Goal: Complete application form

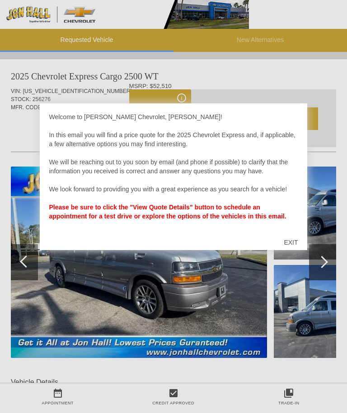
click at [291, 243] on div "EXIT" at bounding box center [291, 242] width 32 height 27
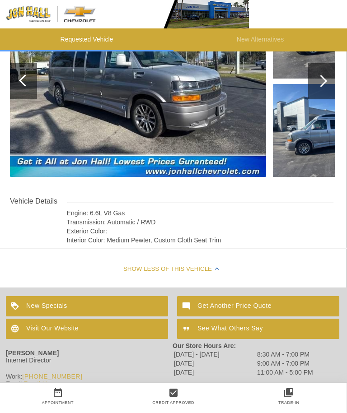
scroll to position [181, 1]
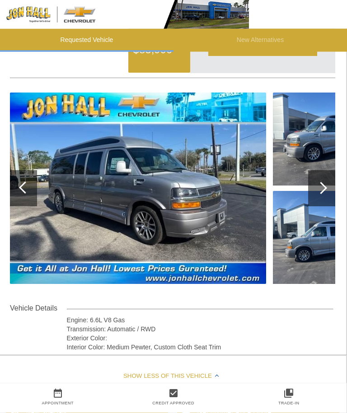
click at [328, 191] on div at bounding box center [321, 189] width 27 height 36
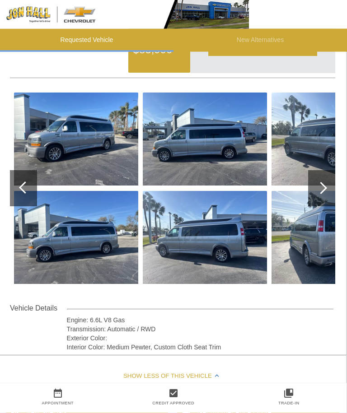
scroll to position [74, 1]
click at [327, 193] on div at bounding box center [321, 188] width 27 height 36
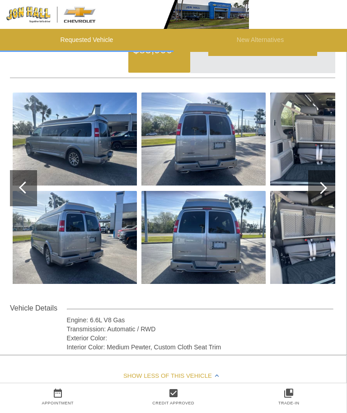
click at [329, 187] on div at bounding box center [321, 188] width 27 height 36
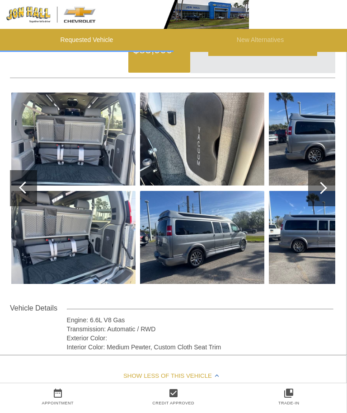
click at [326, 189] on div at bounding box center [321, 188] width 12 height 12
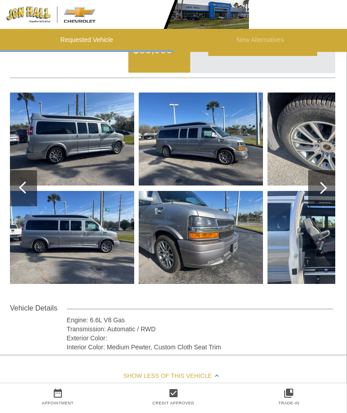
click at [326, 190] on div at bounding box center [321, 188] width 27 height 36
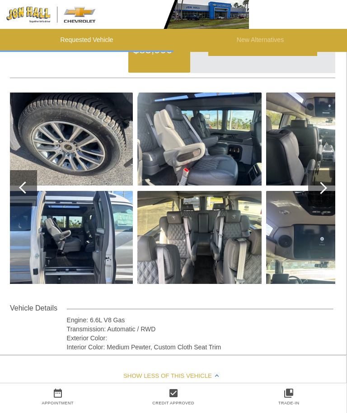
click at [202, 164] on img at bounding box center [199, 139] width 124 height 93
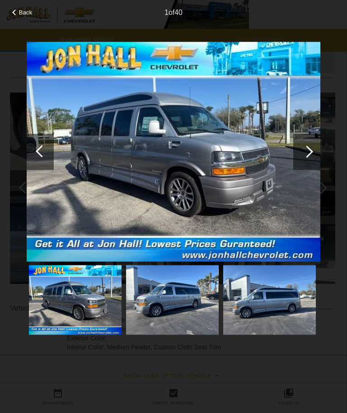
click at [314, 150] on div at bounding box center [306, 152] width 27 height 36
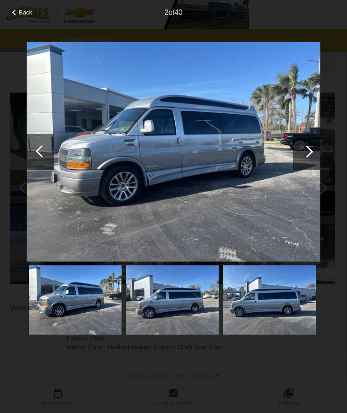
click at [318, 148] on div at bounding box center [306, 152] width 27 height 36
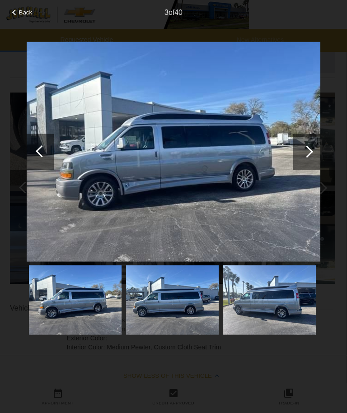
click at [319, 150] on div at bounding box center [306, 152] width 27 height 36
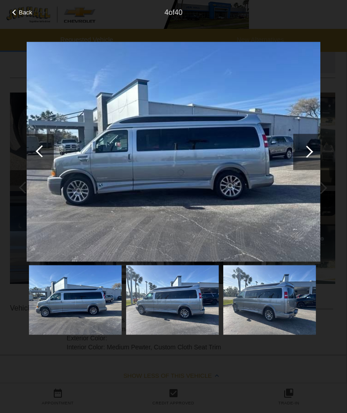
click at [319, 152] on div at bounding box center [306, 152] width 27 height 36
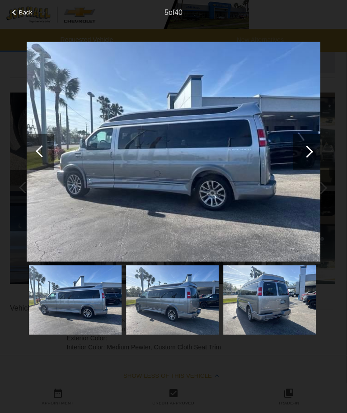
click at [312, 157] on div at bounding box center [306, 152] width 27 height 36
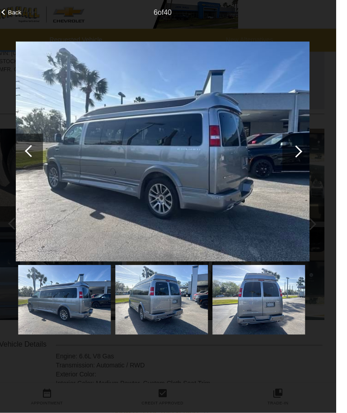
scroll to position [38, 0]
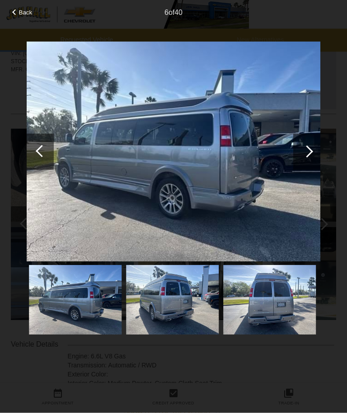
click at [302, 153] on div at bounding box center [306, 152] width 27 height 36
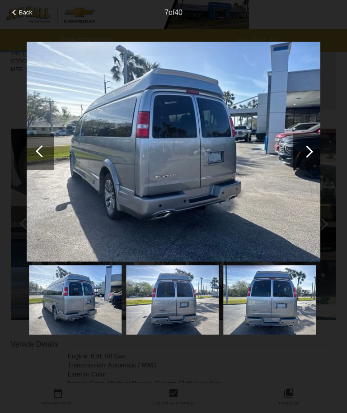
click at [313, 140] on div at bounding box center [306, 152] width 27 height 36
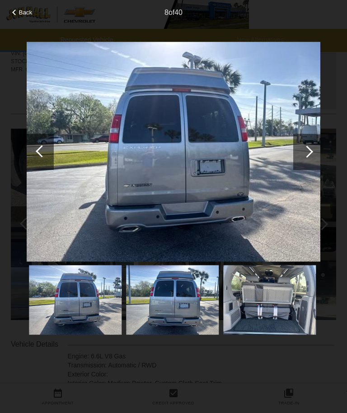
click at [312, 150] on div at bounding box center [306, 152] width 27 height 36
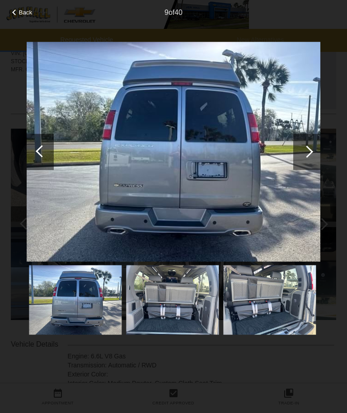
click at [313, 152] on div at bounding box center [306, 152] width 27 height 36
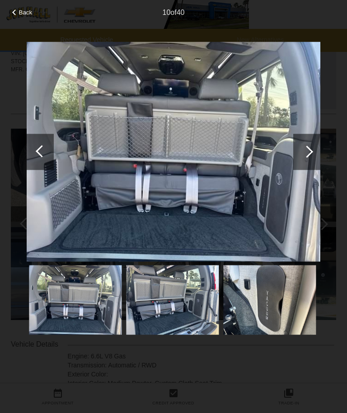
click at [310, 152] on div at bounding box center [307, 152] width 12 height 12
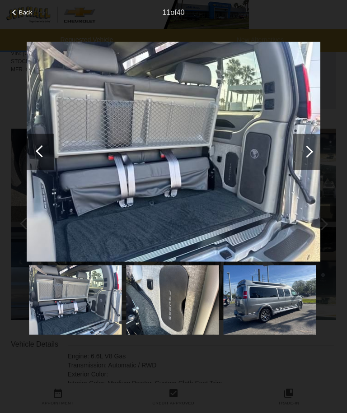
click at [312, 152] on div at bounding box center [307, 152] width 12 height 12
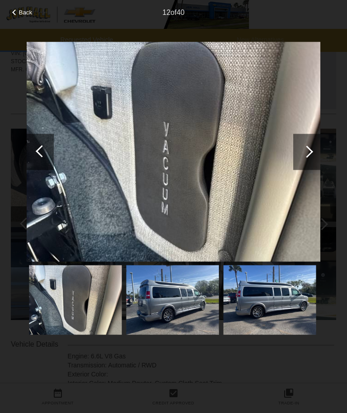
click at [306, 153] on div at bounding box center [307, 152] width 12 height 12
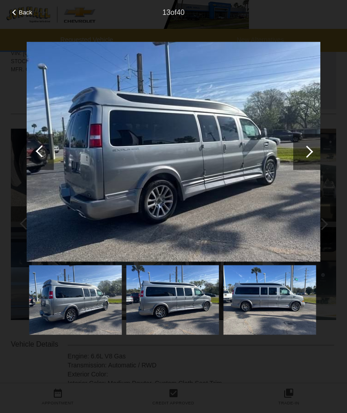
click at [309, 156] on div at bounding box center [306, 152] width 27 height 36
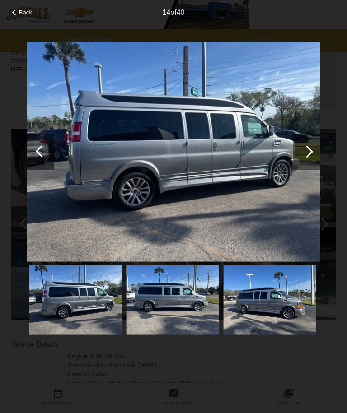
click at [310, 156] on div at bounding box center [306, 152] width 27 height 36
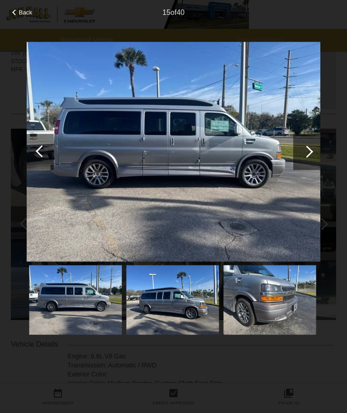
click at [310, 155] on div at bounding box center [306, 152] width 27 height 36
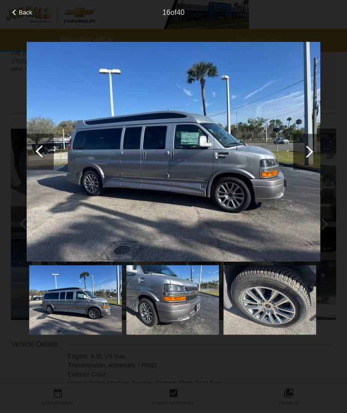
click at [310, 151] on div at bounding box center [307, 152] width 12 height 12
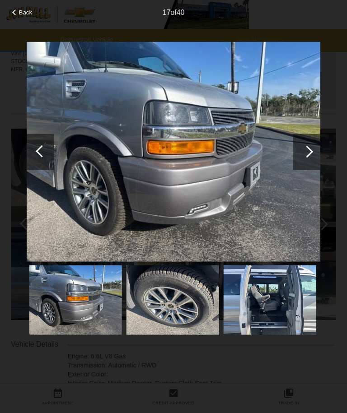
click at [313, 147] on div at bounding box center [306, 152] width 27 height 36
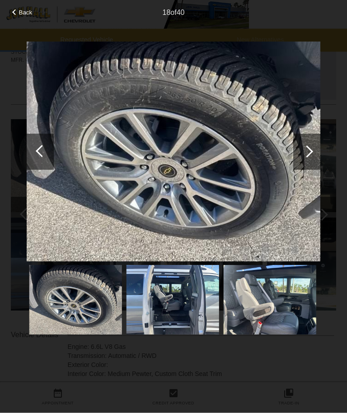
scroll to position [47, 0]
click at [41, 152] on div at bounding box center [42, 151] width 12 height 12
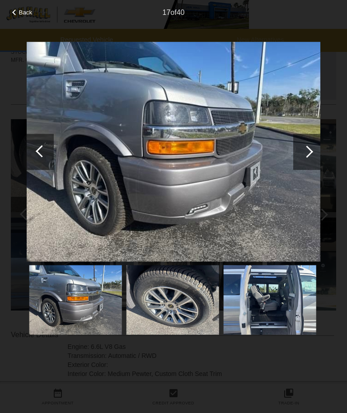
click at [319, 137] on div at bounding box center [306, 152] width 27 height 36
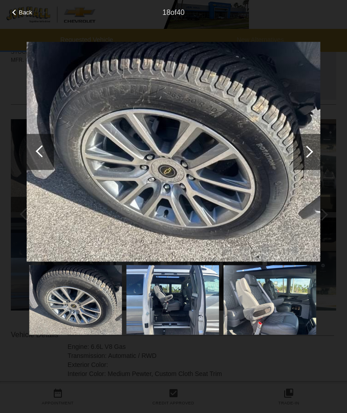
click at [33, 156] on div at bounding box center [40, 152] width 27 height 36
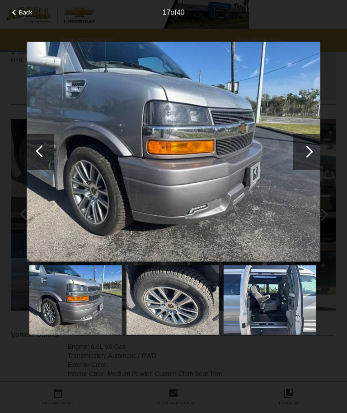
click at [308, 148] on div at bounding box center [307, 152] width 12 height 12
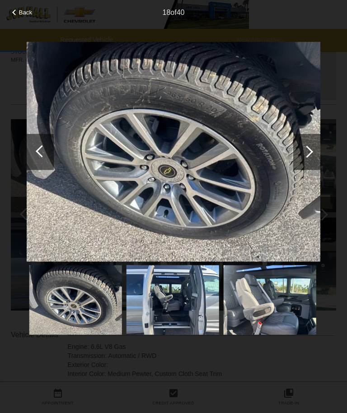
click at [310, 150] on div at bounding box center [307, 152] width 12 height 12
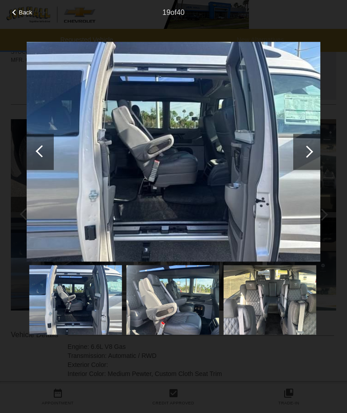
click at [308, 152] on div at bounding box center [307, 152] width 12 height 12
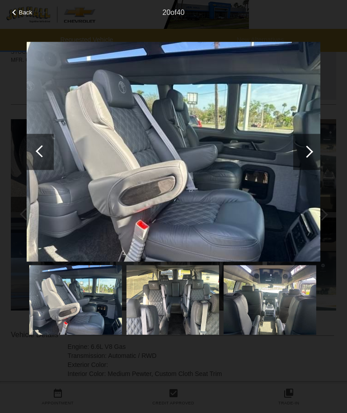
click at [311, 152] on div at bounding box center [307, 152] width 12 height 12
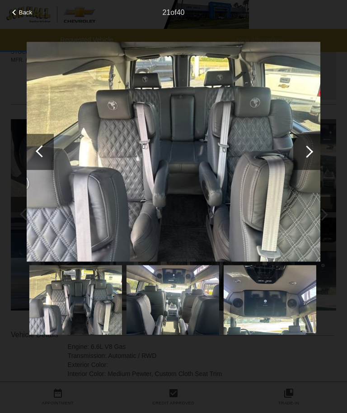
click at [310, 153] on div at bounding box center [307, 152] width 12 height 12
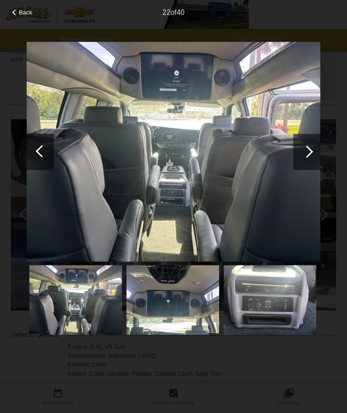
click at [311, 153] on div at bounding box center [307, 152] width 12 height 12
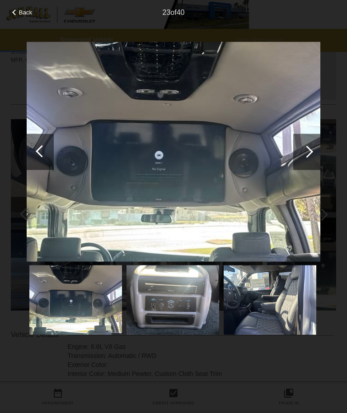
click at [313, 152] on div at bounding box center [306, 152] width 27 height 36
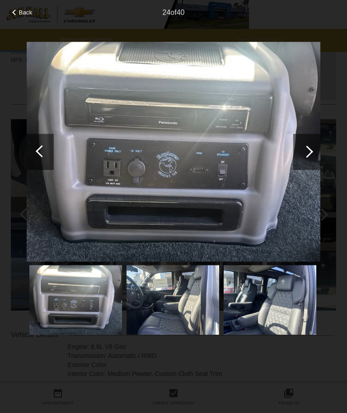
click at [311, 151] on div at bounding box center [307, 152] width 12 height 12
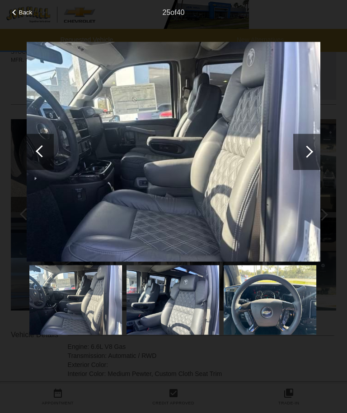
click at [308, 150] on div at bounding box center [307, 152] width 12 height 12
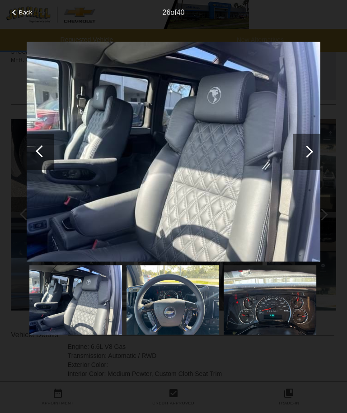
click at [314, 155] on div at bounding box center [306, 152] width 27 height 36
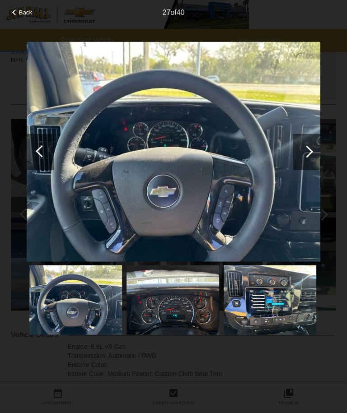
click at [312, 149] on div at bounding box center [306, 152] width 27 height 36
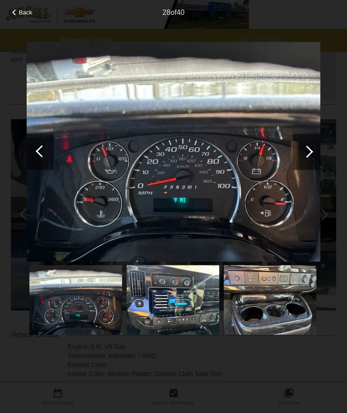
click at [310, 152] on div at bounding box center [307, 152] width 12 height 12
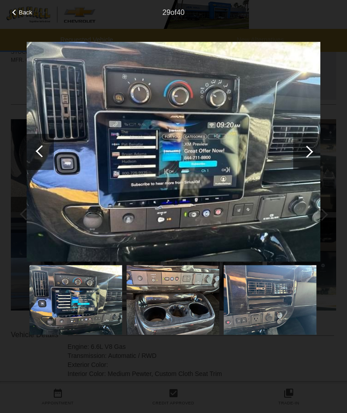
click at [310, 155] on div at bounding box center [306, 152] width 27 height 36
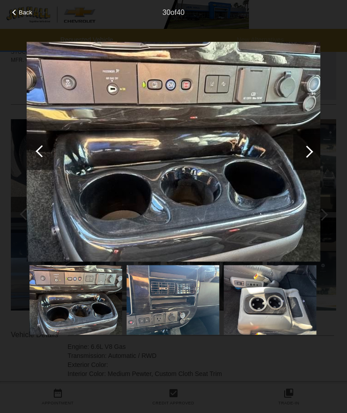
click at [308, 147] on div at bounding box center [307, 152] width 12 height 12
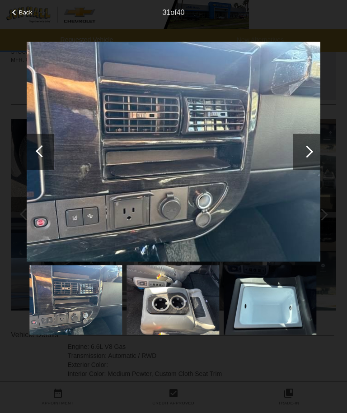
click at [313, 146] on div at bounding box center [306, 152] width 27 height 36
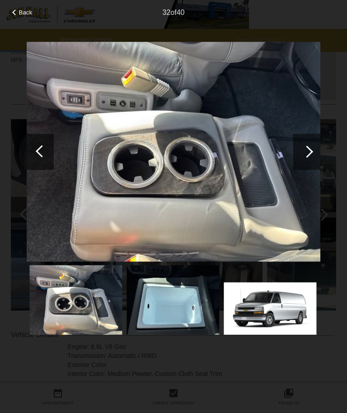
click at [310, 152] on div at bounding box center [307, 152] width 12 height 12
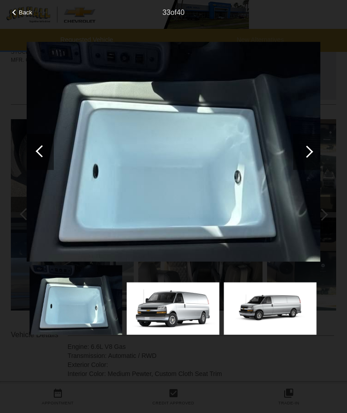
click at [311, 155] on div at bounding box center [306, 152] width 27 height 36
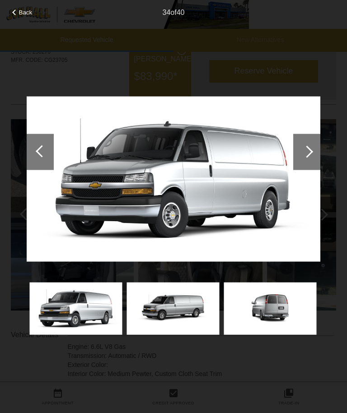
click at [309, 150] on div at bounding box center [307, 152] width 12 height 12
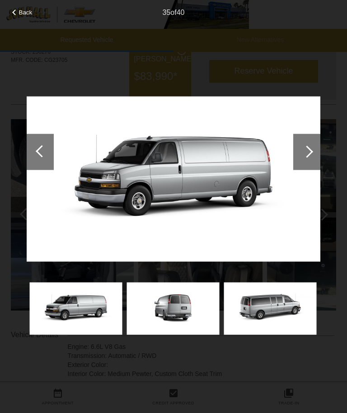
click at [319, 147] on div at bounding box center [306, 152] width 27 height 36
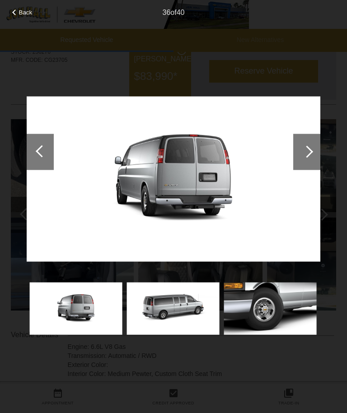
click at [314, 143] on div at bounding box center [306, 152] width 27 height 36
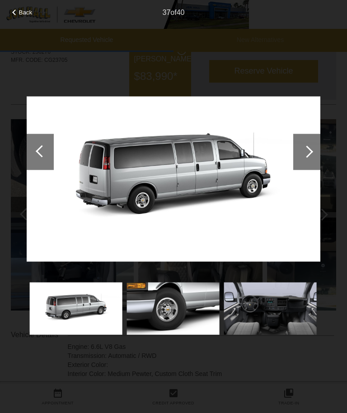
click at [310, 149] on div at bounding box center [307, 152] width 12 height 12
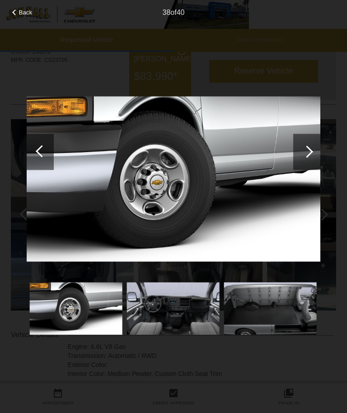
click at [304, 150] on div at bounding box center [307, 152] width 12 height 12
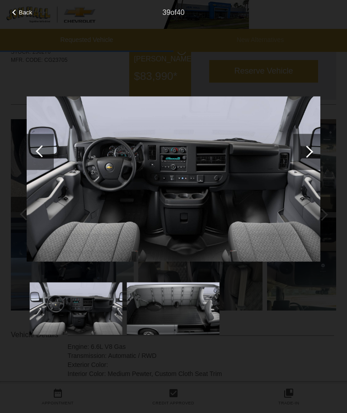
click at [310, 149] on div at bounding box center [306, 152] width 27 height 36
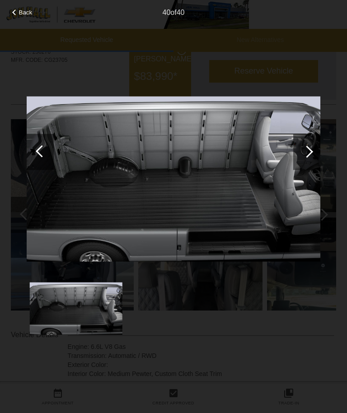
click at [38, 155] on div at bounding box center [40, 152] width 27 height 36
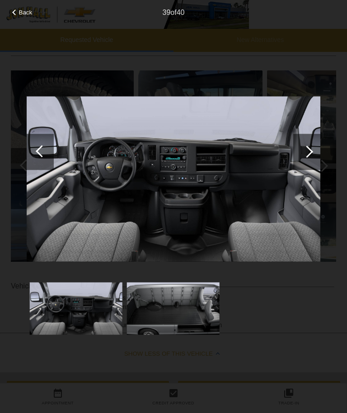
scroll to position [95, 0]
click at [308, 151] on div at bounding box center [307, 152] width 12 height 12
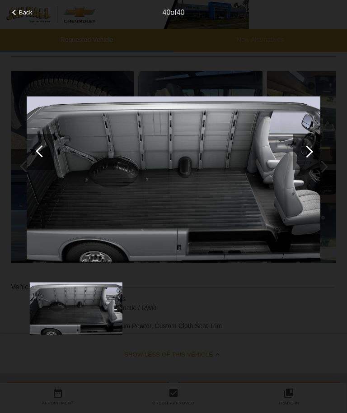
click at [310, 155] on div at bounding box center [306, 152] width 27 height 36
click at [309, 152] on div at bounding box center [307, 152] width 12 height 12
click at [310, 153] on div at bounding box center [307, 152] width 12 height 12
click at [308, 150] on div at bounding box center [307, 152] width 12 height 12
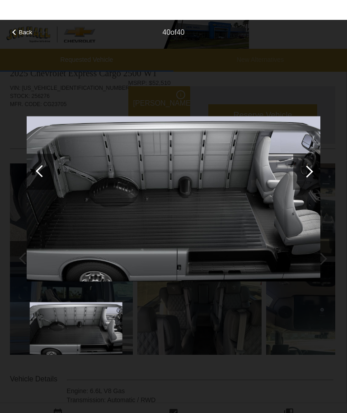
scroll to position [3, 1]
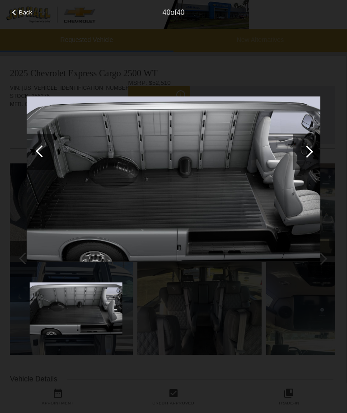
click at [23, 36] on div "Back 40 of 40" at bounding box center [173, 206] width 347 height 413
click at [25, 13] on span "Back" at bounding box center [26, 12] width 14 height 7
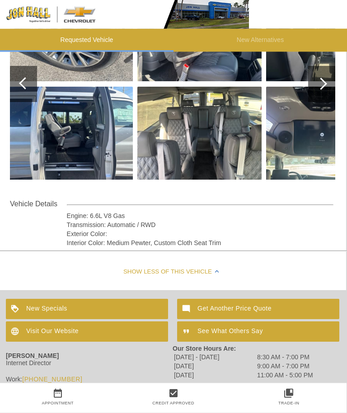
scroll to position [181, 1]
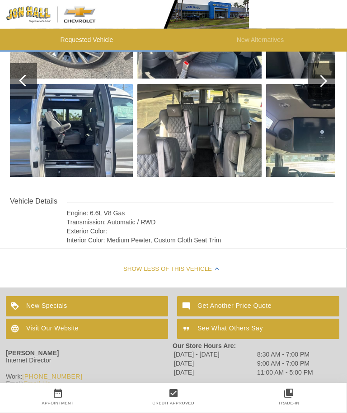
click at [45, 306] on div "New Specials" at bounding box center [87, 307] width 162 height 20
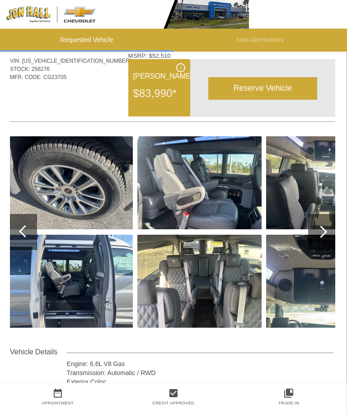
scroll to position [0, 1]
